Goal: Information Seeking & Learning: Learn about a topic

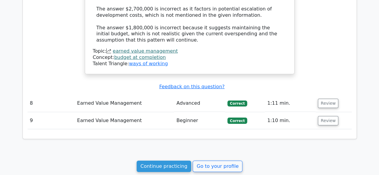
scroll to position [954, 0]
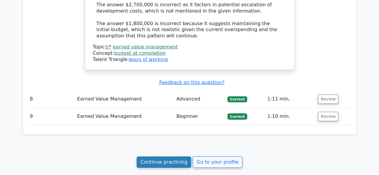
click at [176, 157] on link "Continue practicing" at bounding box center [163, 162] width 55 height 11
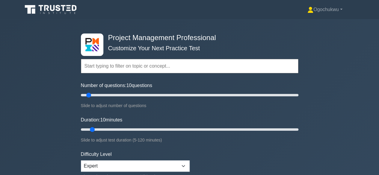
click at [109, 73] on input "text" at bounding box center [189, 66] width 217 height 14
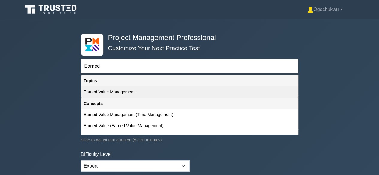
click at [110, 95] on div "Earned Value Management" at bounding box center [189, 91] width 216 height 11
type input "Earned Value Management"
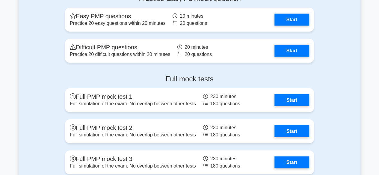
scroll to position [1846, 0]
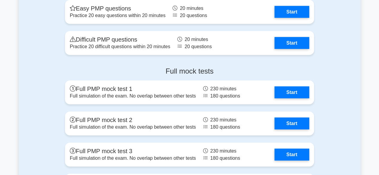
drag, startPoint x: 362, startPoint y: 145, endPoint x: 237, endPoint y: 66, distance: 148.0
click at [237, 67] on h4 "Full mock tests" at bounding box center [189, 71] width 249 height 9
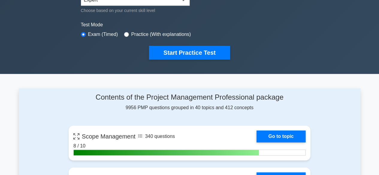
scroll to position [158, 0]
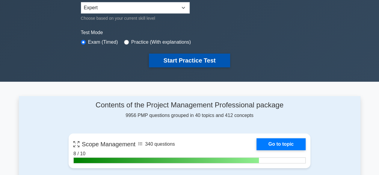
click at [180, 60] on button "Start Practice Test" at bounding box center [189, 61] width 81 height 14
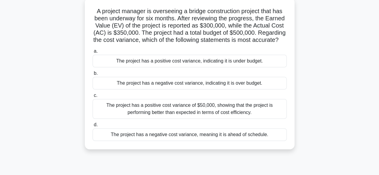
scroll to position [38, 0]
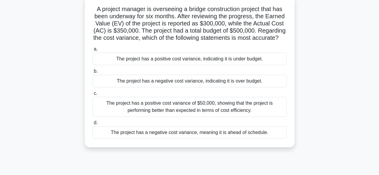
click at [161, 87] on div "The project has a negative cost variance, indicating it is over budget." at bounding box center [189, 81] width 194 height 13
click at [92, 73] on input "b. The project has a negative cost variance, indicating it is over budget." at bounding box center [92, 71] width 0 height 4
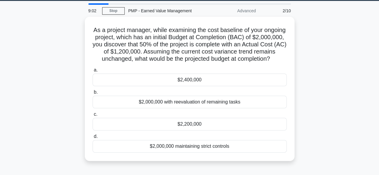
scroll to position [0, 0]
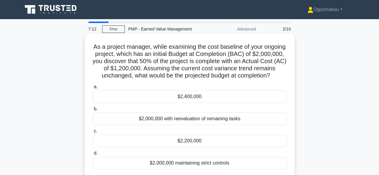
click at [167, 101] on div "$2,400,000" at bounding box center [189, 96] width 194 height 13
click at [92, 89] on input "a. $2,400,000" at bounding box center [92, 87] width 0 height 4
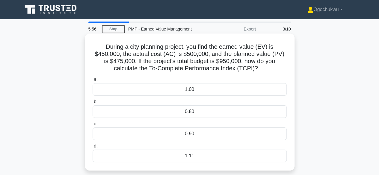
click at [194, 112] on div "0.80" at bounding box center [189, 111] width 194 height 13
click at [92, 104] on input "b. 0.80" at bounding box center [92, 102] width 0 height 4
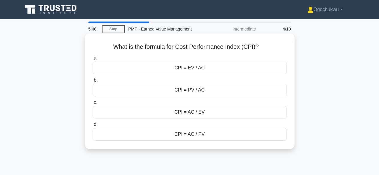
click at [192, 70] on div "CPI = EV / AC" at bounding box center [189, 68] width 194 height 13
click at [92, 60] on input "a. CPI = EV / AC" at bounding box center [92, 58] width 0 height 4
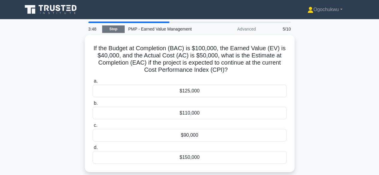
click at [111, 29] on link "Stop" at bounding box center [113, 28] width 22 height 7
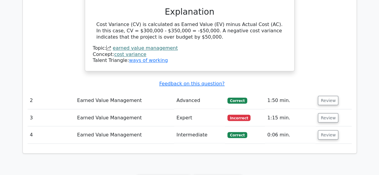
scroll to position [470, 0]
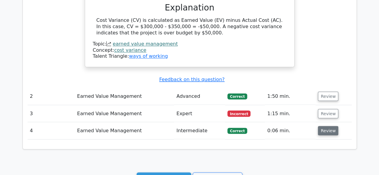
click at [325, 128] on button "Review" at bounding box center [328, 130] width 20 height 9
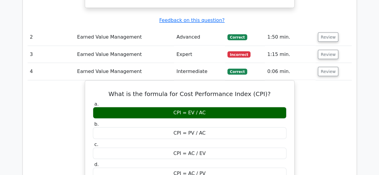
scroll to position [532, 0]
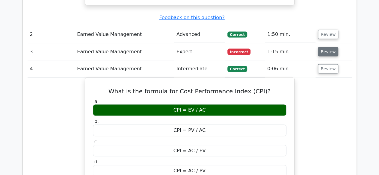
click at [329, 48] on button "Review" at bounding box center [328, 51] width 20 height 9
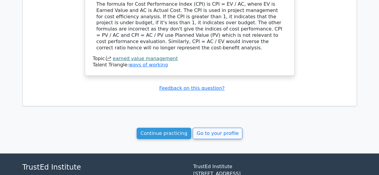
scroll to position [1121, 0]
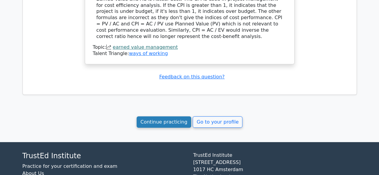
click at [156, 116] on link "Continue practicing" at bounding box center [163, 121] width 55 height 11
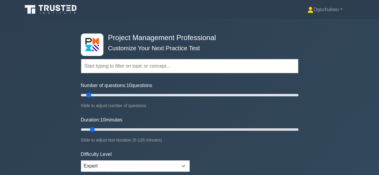
click at [138, 69] on input "text" at bounding box center [189, 66] width 217 height 14
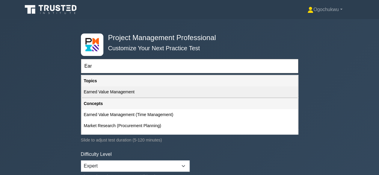
click at [138, 91] on div "Earned Value Management" at bounding box center [189, 91] width 216 height 11
type input "Earned Value Management"
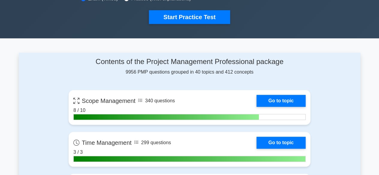
scroll to position [189, 0]
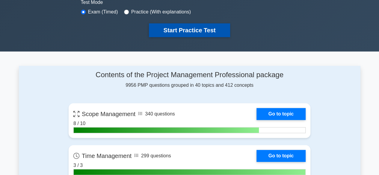
click at [207, 29] on button "Start Practice Test" at bounding box center [189, 30] width 81 height 14
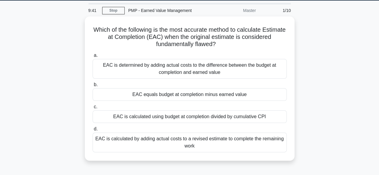
scroll to position [29, 0]
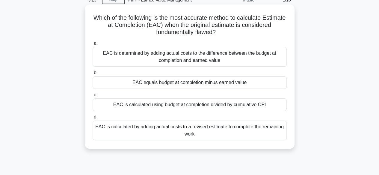
click at [243, 105] on div "EAC is calculated using budget at completion divided by cumulative CPI" at bounding box center [189, 104] width 194 height 13
click at [92, 97] on input "c. EAC is calculated using budget at completion divided by cumulative CPI" at bounding box center [92, 95] width 0 height 4
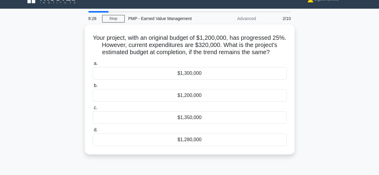
scroll to position [0, 0]
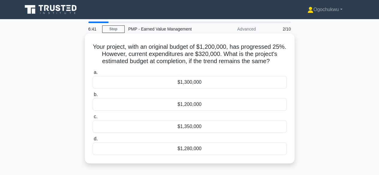
click at [210, 109] on div "$1,200,000" at bounding box center [189, 104] width 194 height 13
click at [92, 97] on input "b. $1,200,000" at bounding box center [92, 95] width 0 height 4
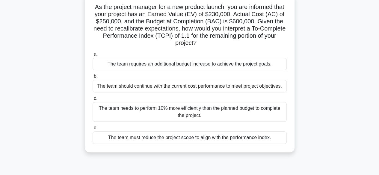
scroll to position [44, 0]
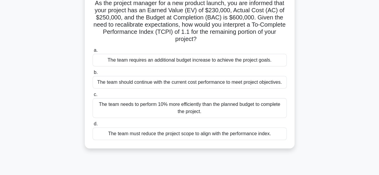
click at [218, 83] on div "The team should continue with the current cost performance to meet project obje…" at bounding box center [189, 82] width 194 height 13
click at [92, 75] on input "b. The team should continue with the current cost performance to meet project o…" at bounding box center [92, 73] width 0 height 4
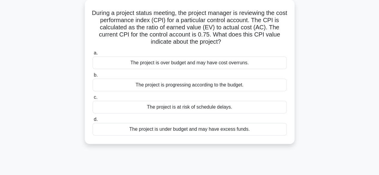
scroll to position [38, 0]
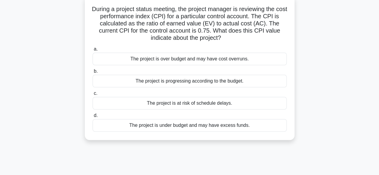
click at [222, 58] on div "The project is over budget and may have cost overruns." at bounding box center [189, 59] width 194 height 13
click at [92, 51] on input "a. The project is over budget and may have cost overruns." at bounding box center [92, 49] width 0 height 4
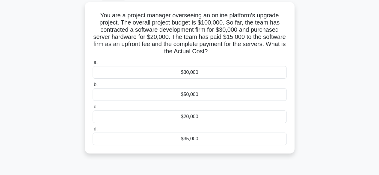
scroll to position [37, 0]
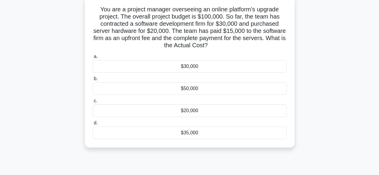
click at [202, 130] on div "$35,000" at bounding box center [189, 133] width 194 height 13
click at [92, 125] on input "d. $35,000" at bounding box center [92, 123] width 0 height 4
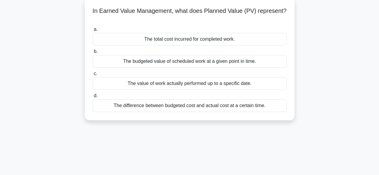
scroll to position [0, 0]
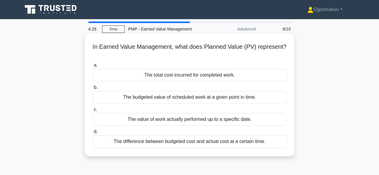
click at [193, 100] on div "The budgeted value of scheduled work at a given point in time." at bounding box center [189, 97] width 194 height 13
click at [92, 89] on input "b. The budgeted value of scheduled work at a given point in time." at bounding box center [92, 88] width 0 height 4
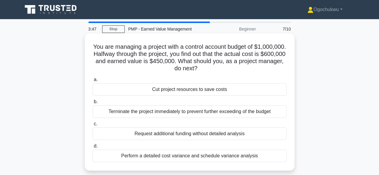
click at [199, 155] on div "Perform a detailed cost variance and schedule variance analysis" at bounding box center [189, 156] width 194 height 13
click at [92, 148] on input "d. Perform a detailed cost variance and schedule variance analysis" at bounding box center [92, 146] width 0 height 4
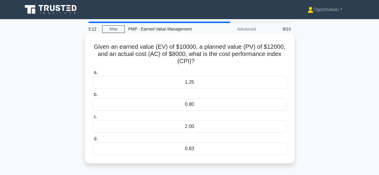
click at [186, 131] on div "2.00" at bounding box center [189, 126] width 194 height 13
click at [92, 119] on input "c. 2.00" at bounding box center [92, 117] width 0 height 4
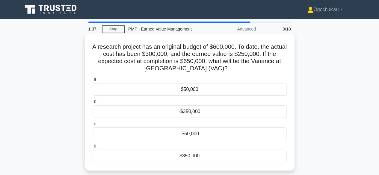
click at [191, 113] on div "-$350,000" at bounding box center [189, 111] width 194 height 13
click at [92, 104] on input "b. -$350,000" at bounding box center [92, 102] width 0 height 4
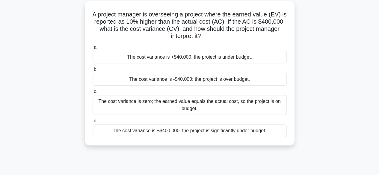
scroll to position [34, 0]
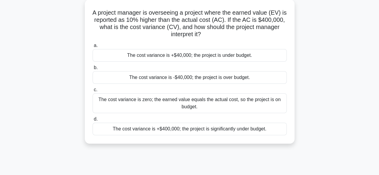
click at [224, 58] on div "The cost variance is +$40,000; the project is under budget." at bounding box center [189, 55] width 194 height 13
click at [92, 48] on input "a. The cost variance is +$40,000; the project is under budget." at bounding box center [92, 46] width 0 height 4
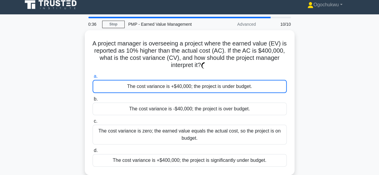
scroll to position [0, 0]
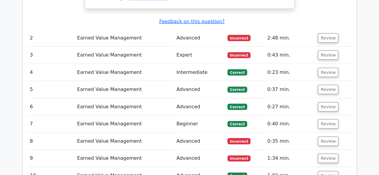
scroll to position [550, 0]
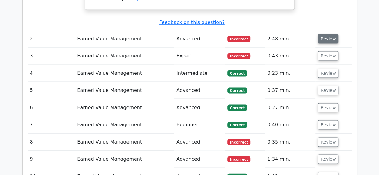
click at [324, 34] on button "Review" at bounding box center [328, 38] width 20 height 9
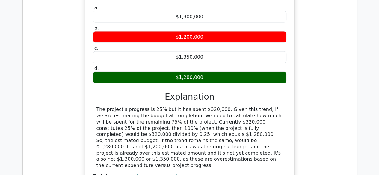
scroll to position [648, 0]
